Goal: Use online tool/utility: Use online tool/utility

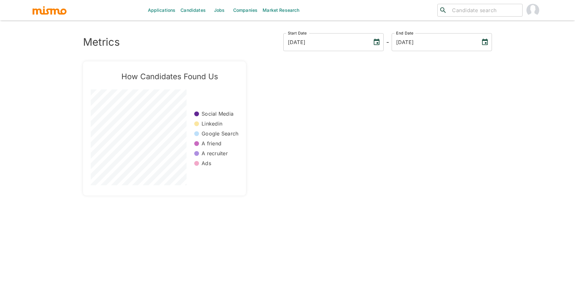
click at [285, 7] on link "Market Research" at bounding box center [281, 10] width 42 height 20
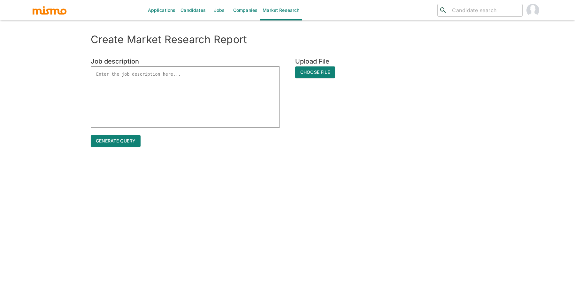
click at [138, 94] on textarea at bounding box center [185, 96] width 189 height 61
paste textarea "Job Summary Brief summary in 1-2 paragraphs of the job's purpose, primary focus…"
type textarea "Job Summary Brief summary in 1-2 paragraphs of the job's purpose, primary focus…"
type textarea "x"
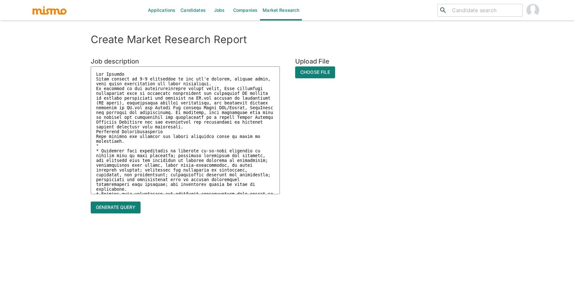
scroll to position [556, 0]
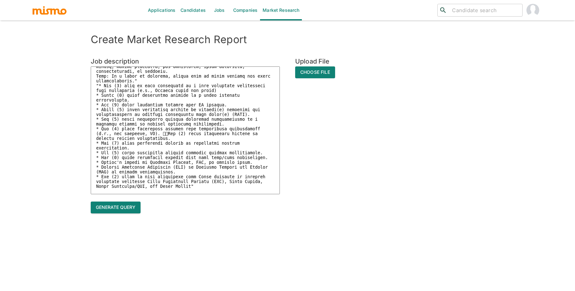
type textarea "Job Summary Brief summary in 1-2 paragraphs of the job's purpose, primary focus…"
click at [123, 206] on button "Generate query" at bounding box center [116, 208] width 50 height 12
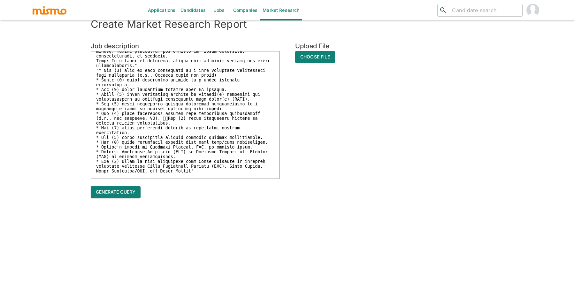
click at [120, 196] on button "Generate query" at bounding box center [116, 192] width 50 height 12
type textarea "x"
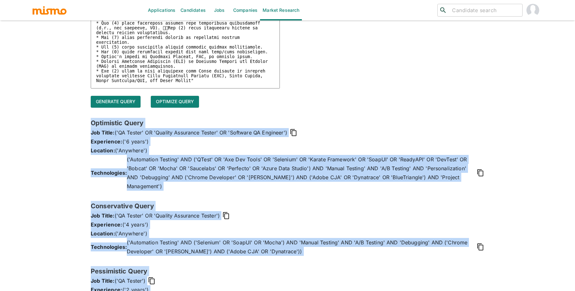
scroll to position [127, 0]
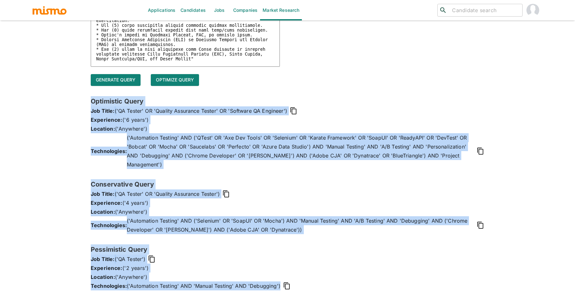
drag, startPoint x: 90, startPoint y: 178, endPoint x: 295, endPoint y: 274, distance: 225.8
click at [296, 274] on div "Create Market Research Report Job description x Upload File Choose File Generat…" at bounding box center [287, 103] width 409 height 395
copy div "Optimistic Query Job Title: ('QA Tester' OR 'Quality Assurance Tester' OR 'Soft…"
